Goal: Information Seeking & Learning: Learn about a topic

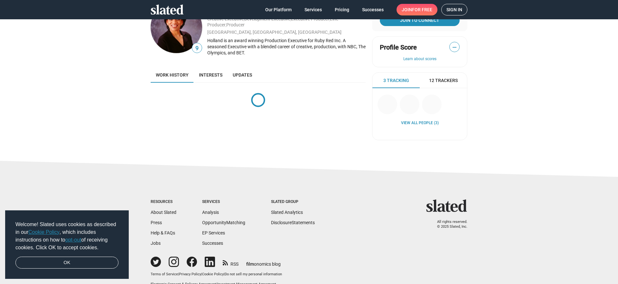
scroll to position [30, 0]
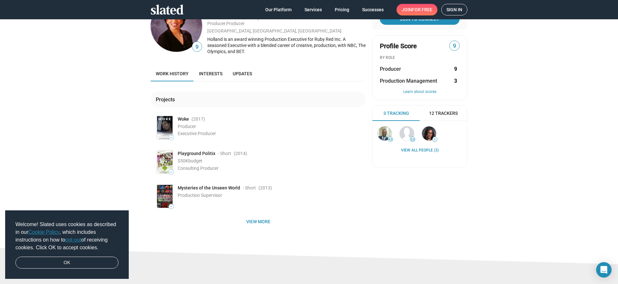
click at [160, 121] on img at bounding box center [164, 127] width 15 height 23
click at [165, 124] on img at bounding box center [164, 127] width 15 height 23
click at [185, 119] on span "Woke" at bounding box center [183, 119] width 11 height 6
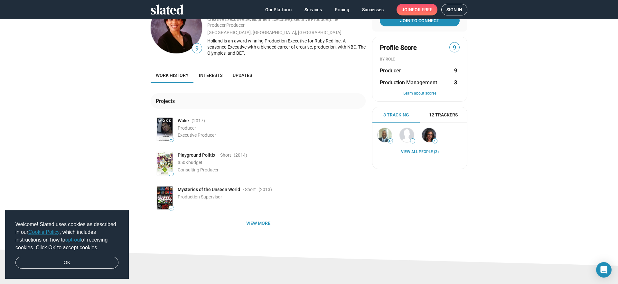
scroll to position [29, 0]
click at [173, 127] on span "—" at bounding box center [165, 128] width 18 height 25
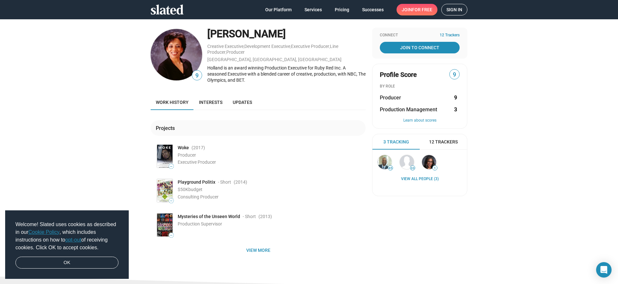
scroll to position [0, 0]
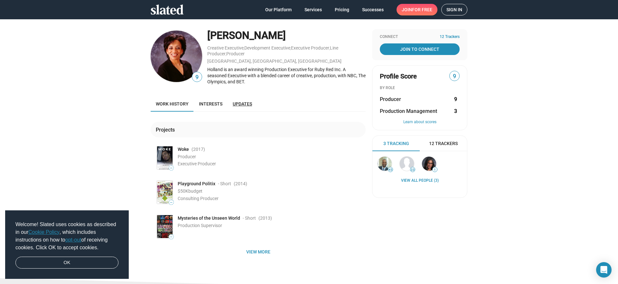
click at [243, 104] on span "Updates" at bounding box center [242, 103] width 19 height 5
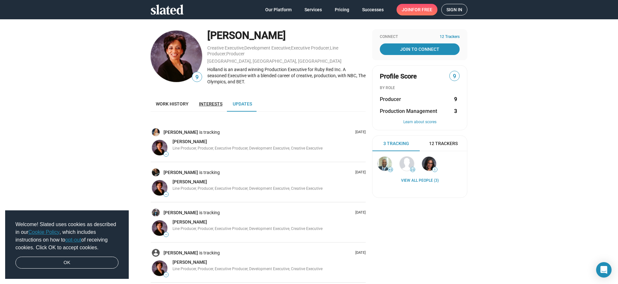
click at [219, 103] on span "Interests" at bounding box center [211, 103] width 24 height 5
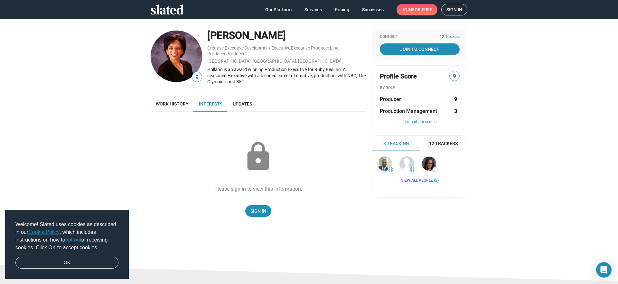
click at [183, 100] on link "Work history" at bounding box center [172, 103] width 43 height 15
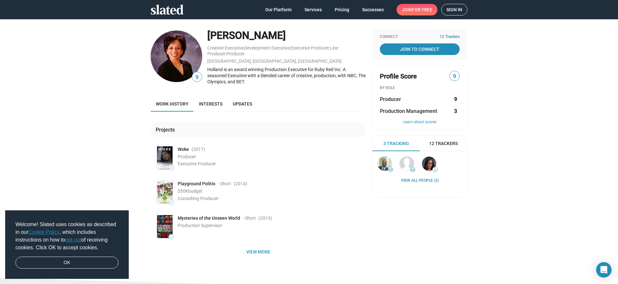
scroll to position [130, 0]
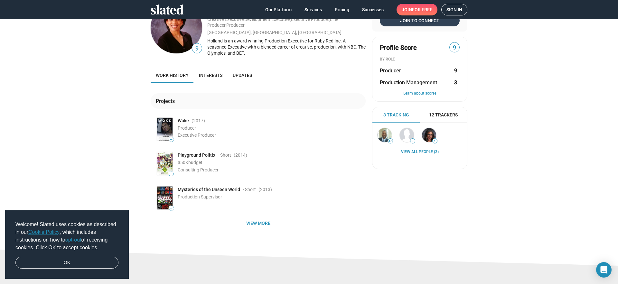
scroll to position [0, 0]
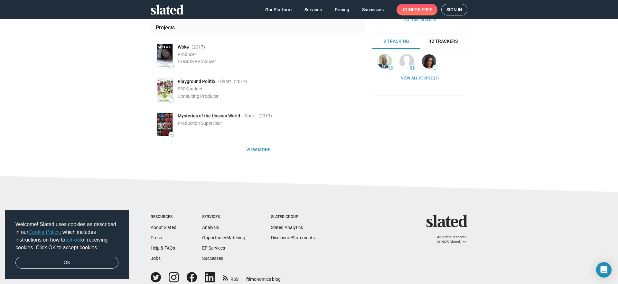
scroll to position [103, 0]
click at [170, 59] on img at bounding box center [164, 55] width 15 height 23
click at [183, 48] on span "Woke" at bounding box center [183, 47] width 11 height 6
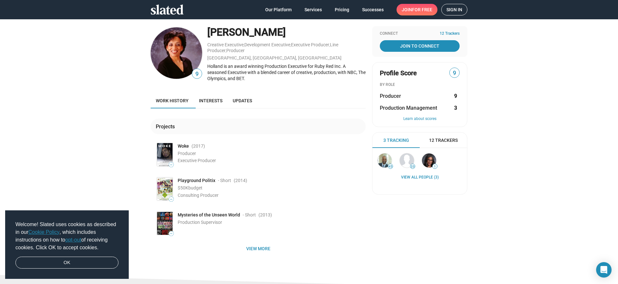
scroll to position [4, 0]
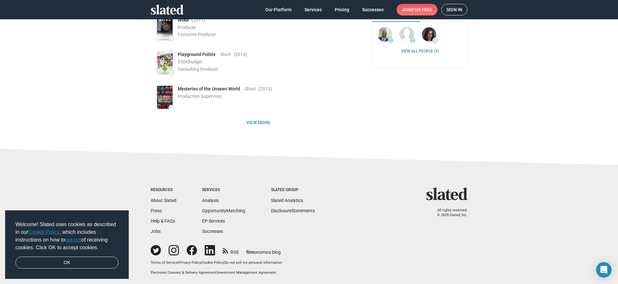
scroll to position [80, 0]
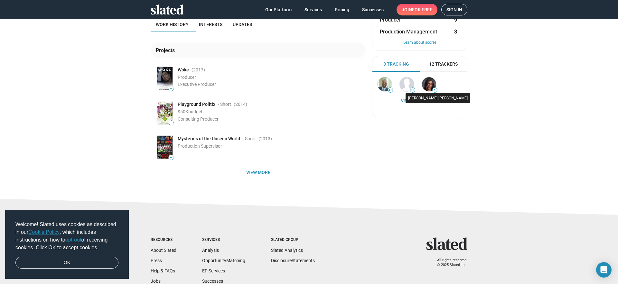
click at [426, 83] on img at bounding box center [429, 84] width 14 height 14
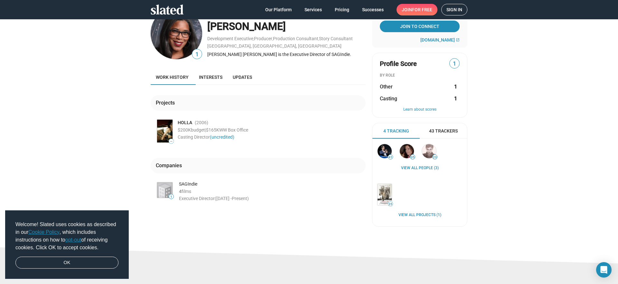
scroll to position [25, 0]
